Goal: Information Seeking & Learning: Learn about a topic

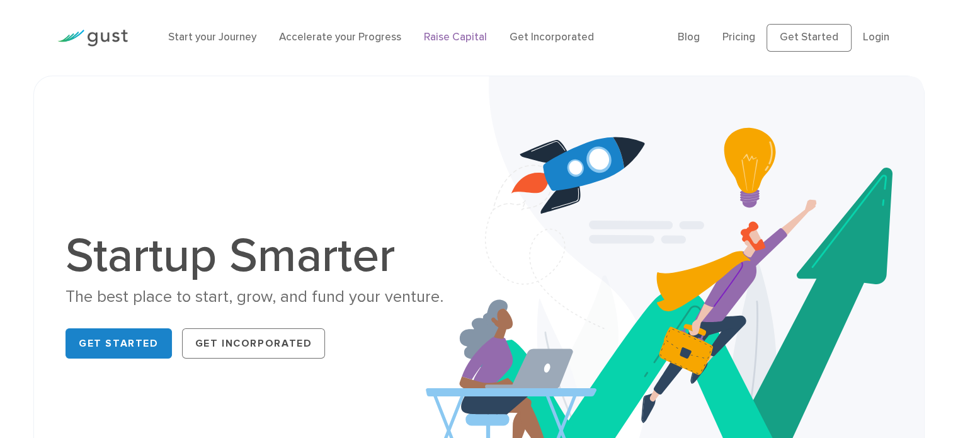
click at [444, 41] on link "Raise Capital" at bounding box center [455, 37] width 63 height 13
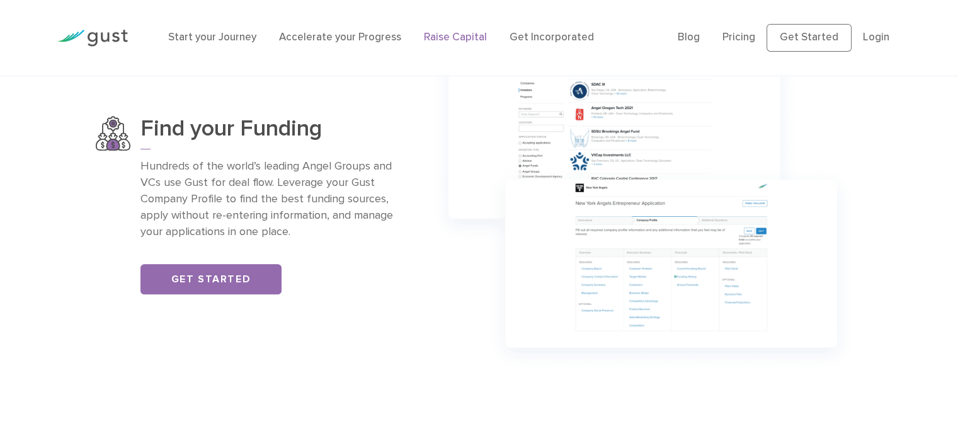
scroll to position [882, 0]
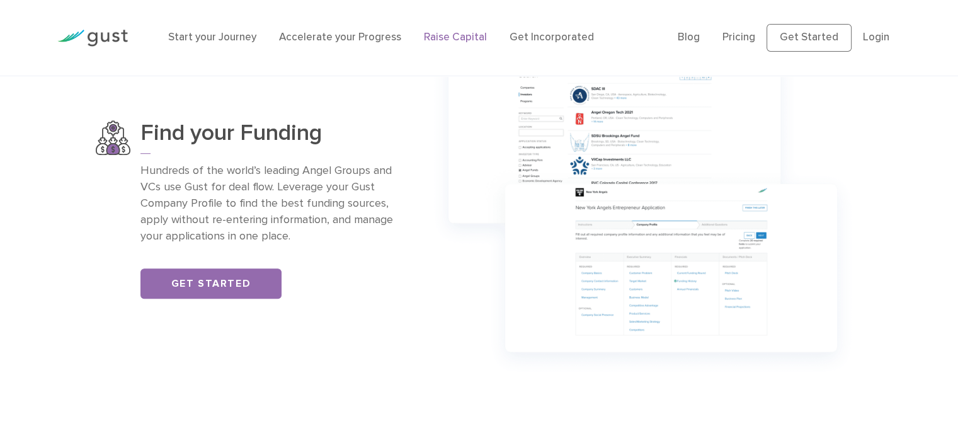
click at [749, 30] on li "Pricing" at bounding box center [739, 38] width 33 height 16
click at [749, 33] on link "Pricing" at bounding box center [739, 37] width 33 height 13
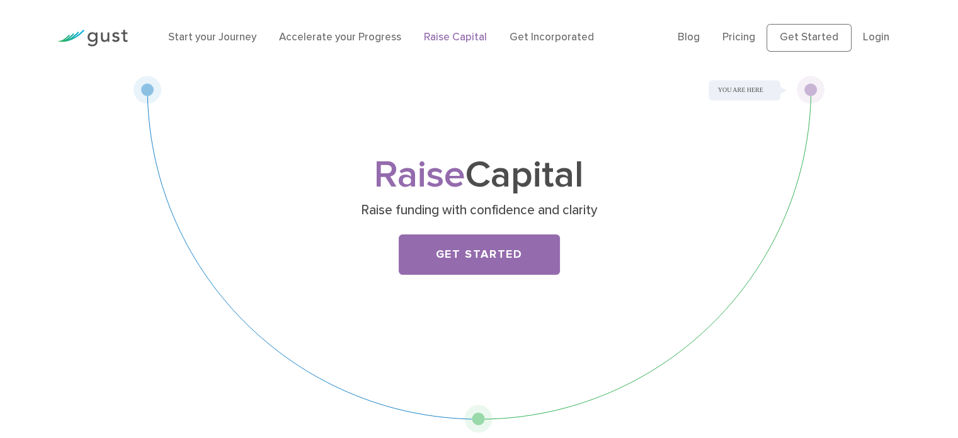
click at [87, 39] on img at bounding box center [92, 38] width 71 height 17
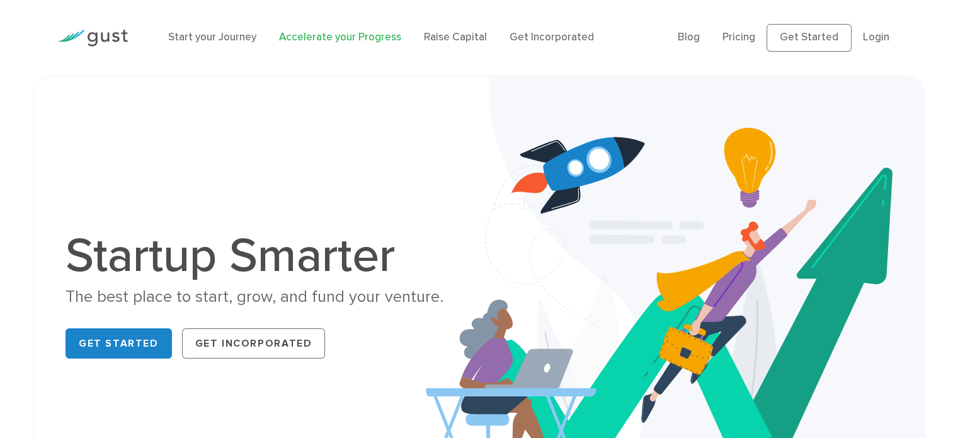
click at [338, 42] on link "Accelerate your Progress" at bounding box center [340, 37] width 122 height 13
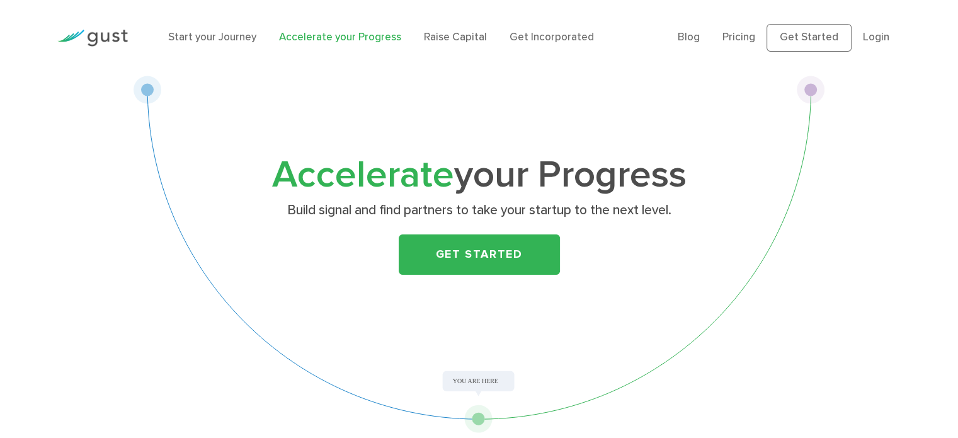
scroll to position [766, 0]
